Goal: Information Seeking & Learning: Learn about a topic

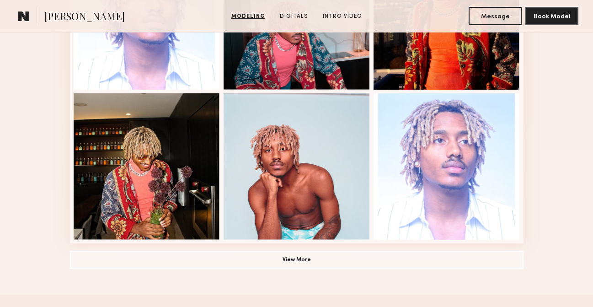
scroll to position [630, 0]
